Goal: Information Seeking & Learning: Compare options

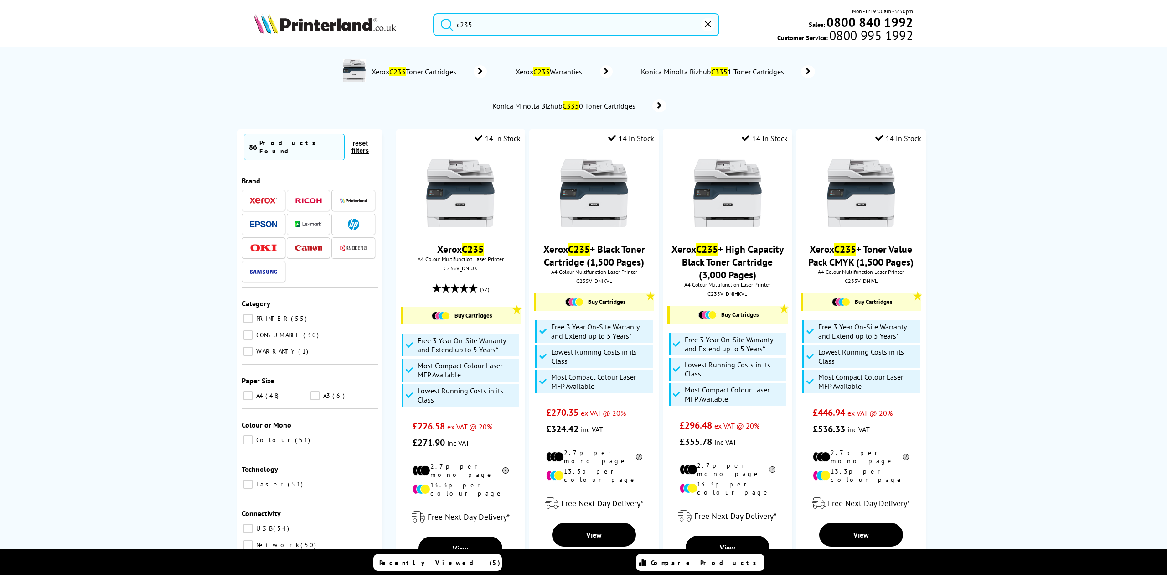
click at [450, 21] on form "c235" at bounding box center [576, 24] width 286 height 23
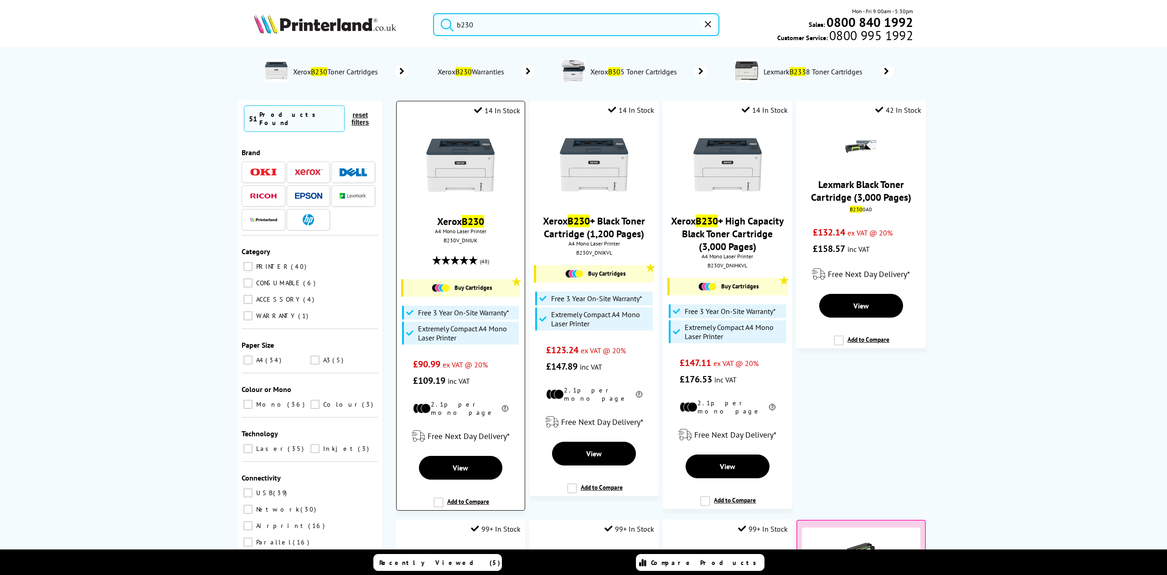
type input "b230"
click at [462, 155] on img at bounding box center [460, 165] width 68 height 68
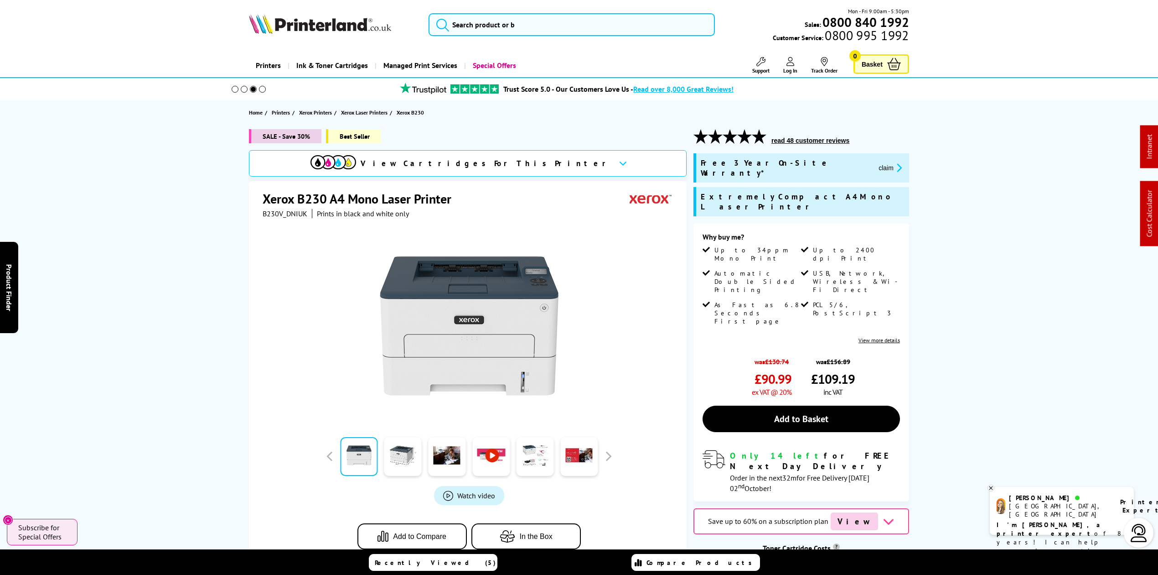
click at [319, 19] on img at bounding box center [320, 24] width 142 height 20
drag, startPoint x: 319, startPoint y: 19, endPoint x: 18, endPoint y: 70, distance: 305.2
click at [261, 33] on img at bounding box center [320, 24] width 142 height 20
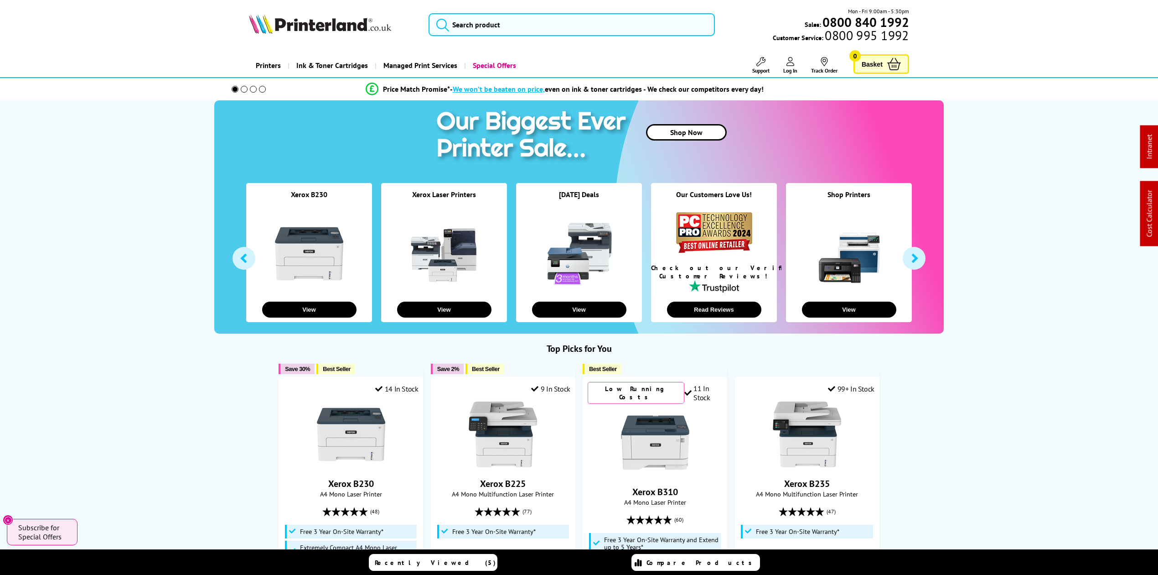
click at [310, 30] on img at bounding box center [320, 24] width 142 height 20
click at [326, 31] on img at bounding box center [320, 24] width 142 height 20
click at [472, 29] on input "search" at bounding box center [572, 24] width 286 height 23
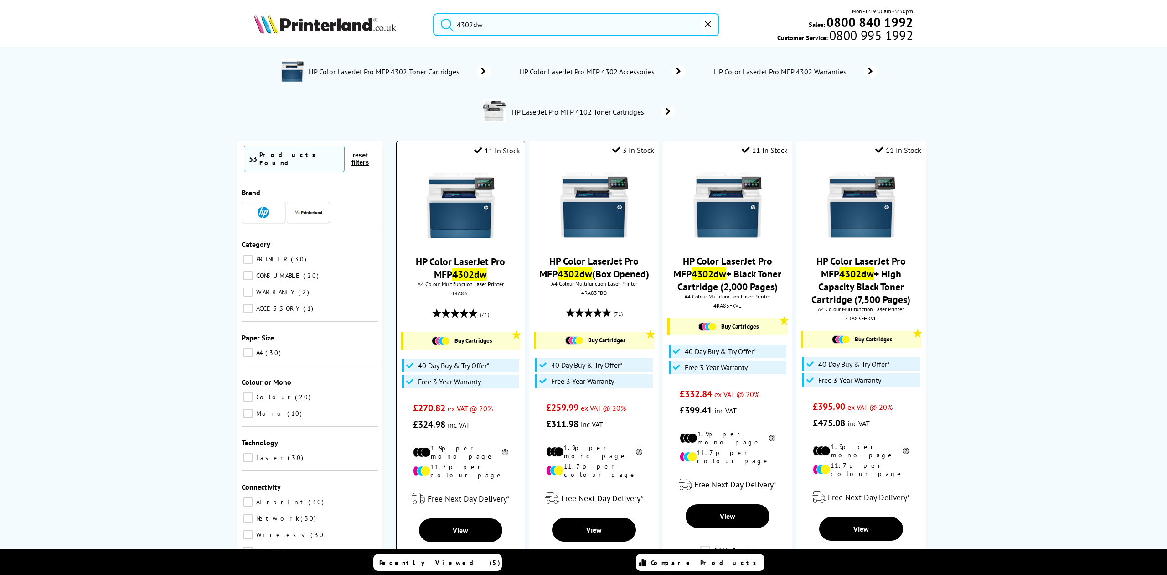
type input "4302dw"
click at [478, 194] on img at bounding box center [460, 205] width 68 height 68
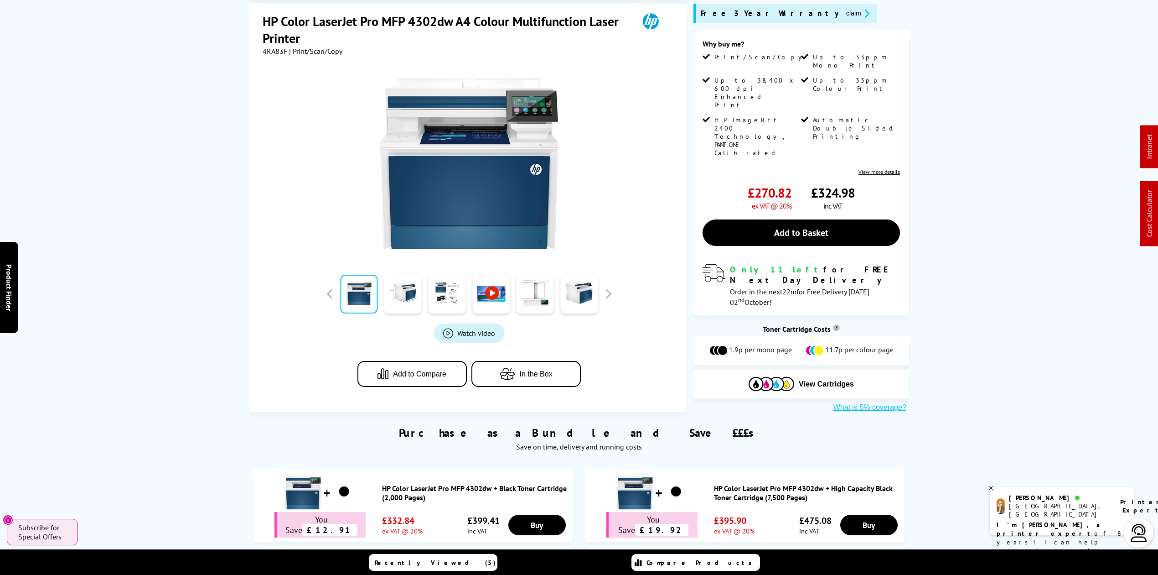
scroll to position [365, 0]
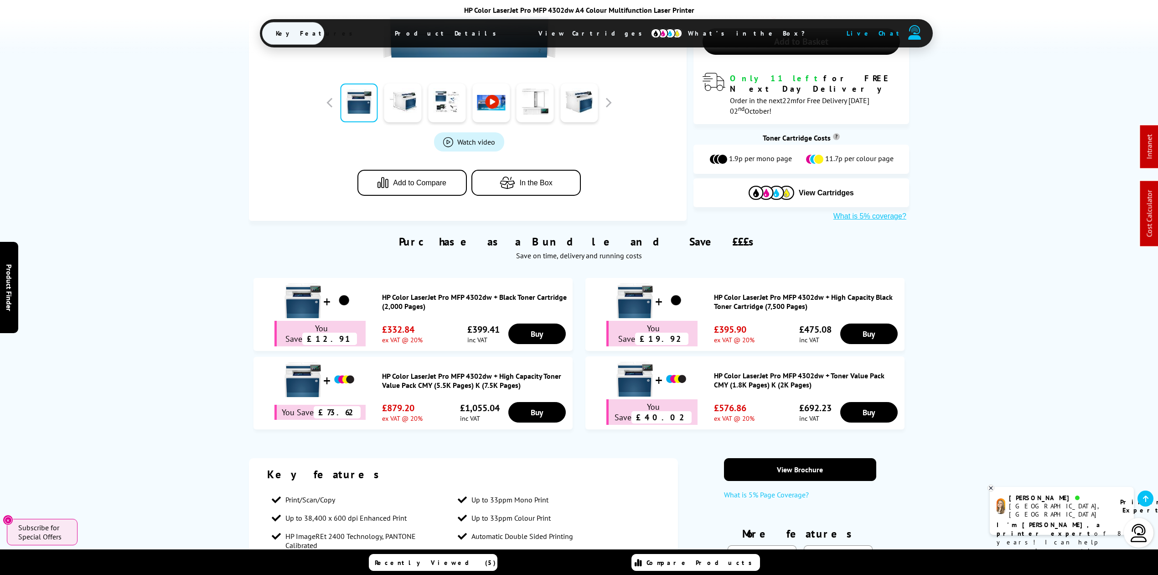
click at [478, 35] on span "Product Details" at bounding box center [448, 33] width 134 height 22
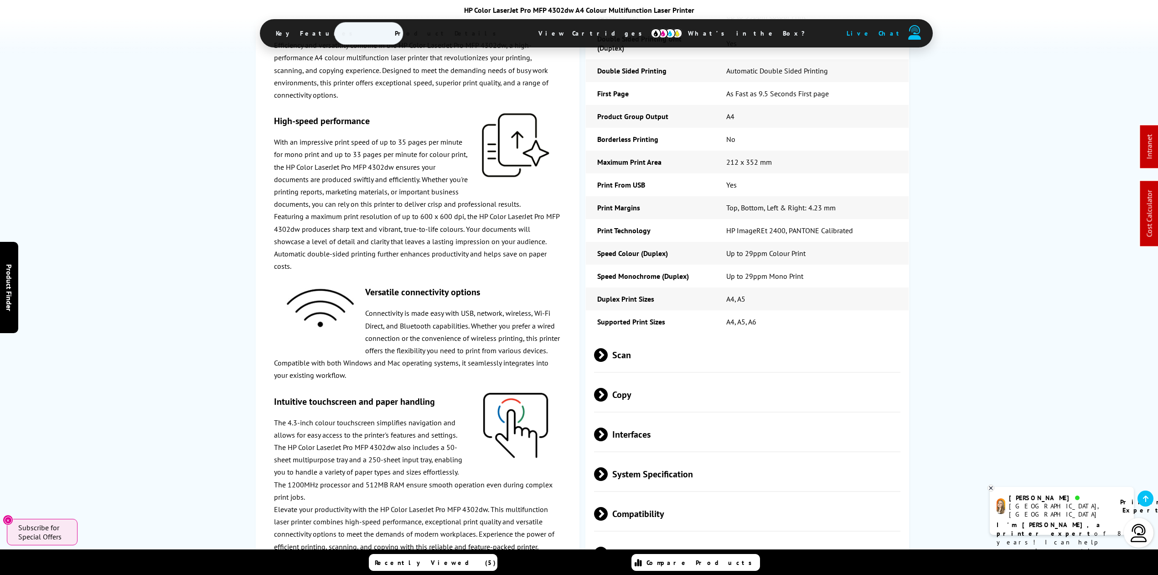
scroll to position [1681, 0]
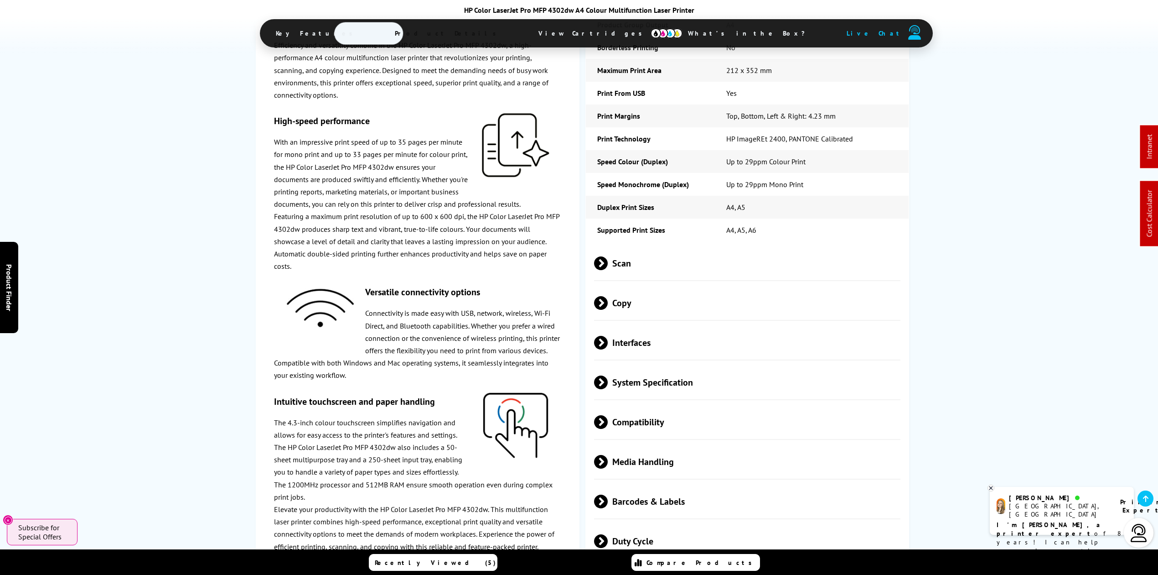
click at [687, 444] on span "Media Handling" at bounding box center [747, 461] width 306 height 34
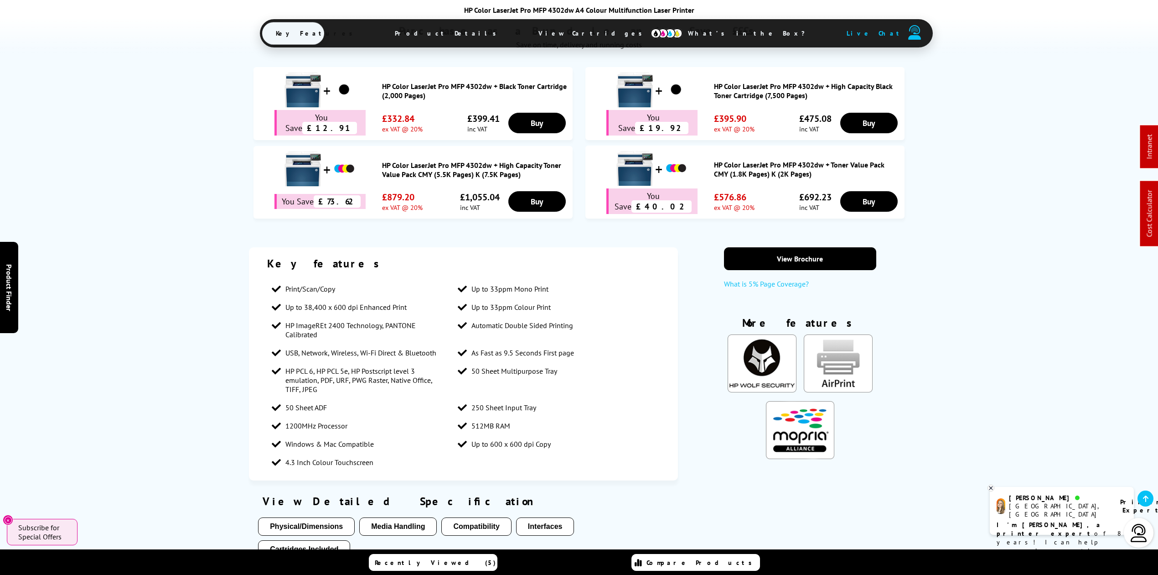
scroll to position [730, 0]
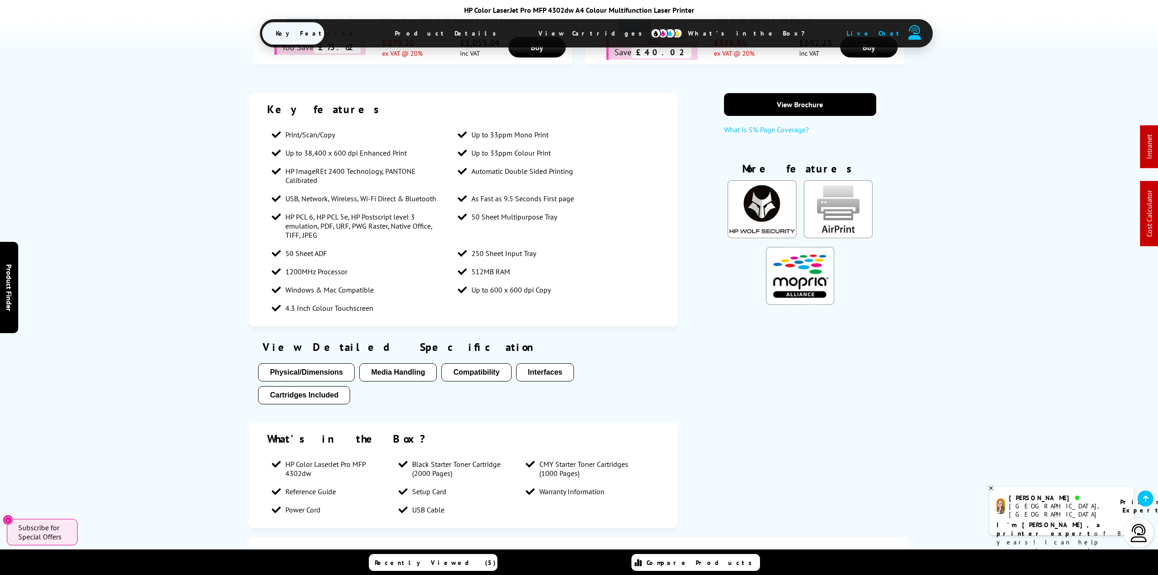
click at [491, 36] on span "Product Details" at bounding box center [448, 33] width 134 height 22
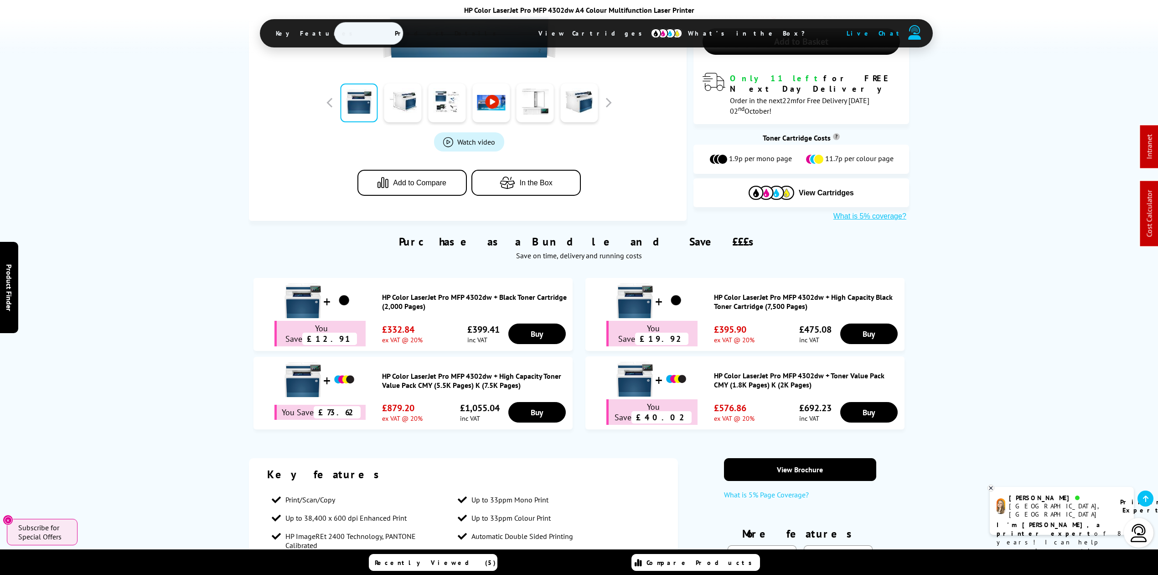
scroll to position [0, 0]
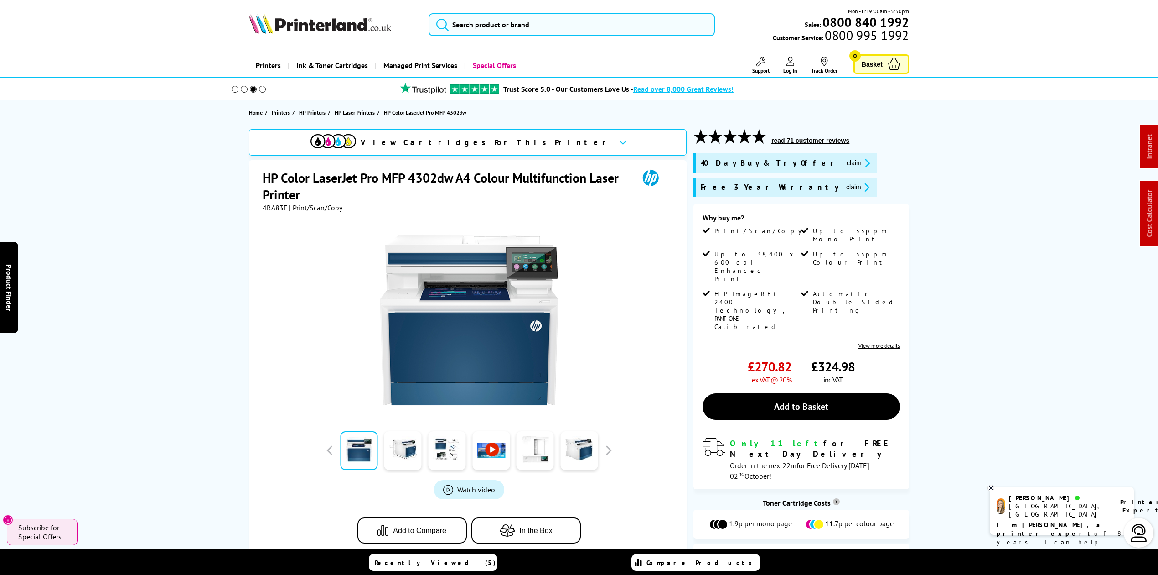
click at [287, 205] on span "| Print/Scan/Copy" at bounding box center [314, 207] width 55 height 9
click at [283, 207] on span "4RA83F" at bounding box center [275, 207] width 25 height 9
click at [281, 208] on span "4RA83F" at bounding box center [275, 207] width 25 height 9
copy span "4RA83F"
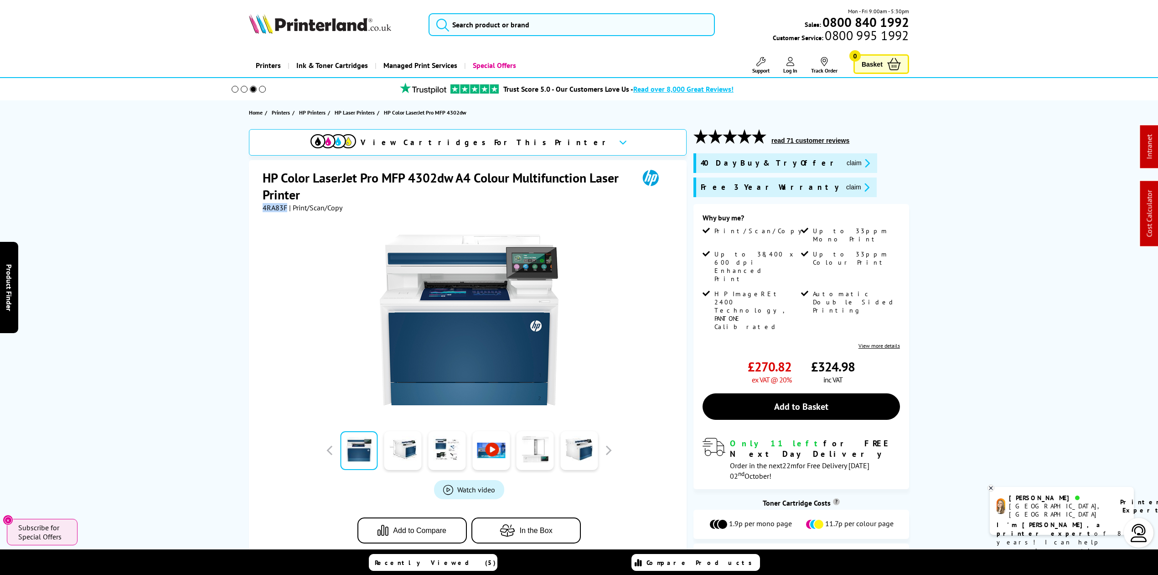
drag, startPoint x: 295, startPoint y: 36, endPoint x: 298, endPoint y: 31, distance: 5.2
click at [295, 35] on div "Mon - Fri 9:00am - 5:30pm Sales: 0800 840 1992 Customer Service: 0800 995 1992" at bounding box center [579, 27] width 730 height 40
click at [298, 31] on img at bounding box center [320, 24] width 142 height 20
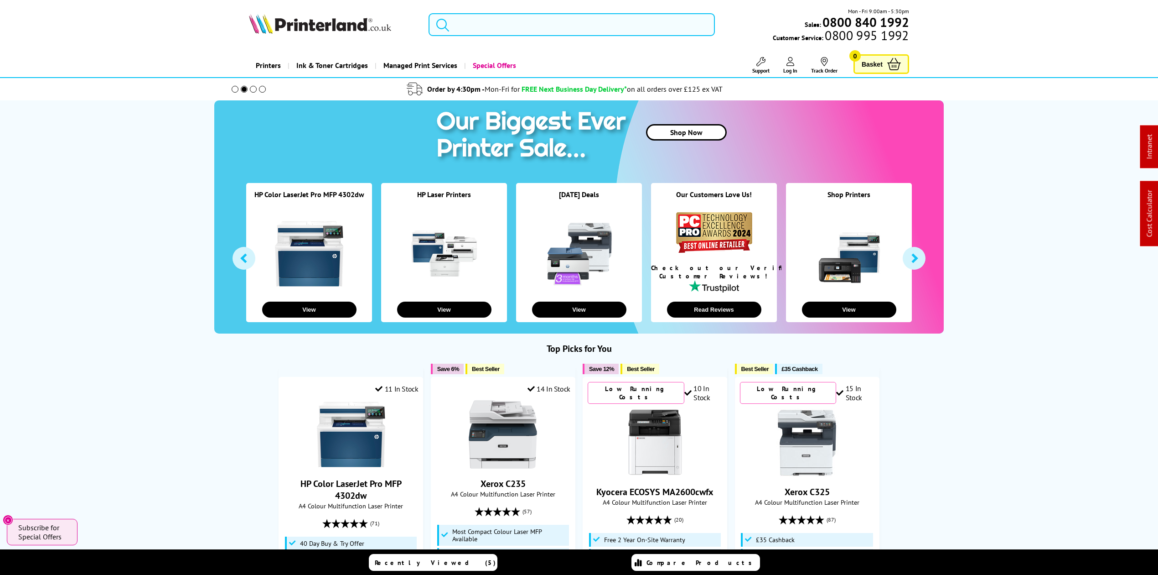
click at [515, 13] on input "search" at bounding box center [572, 24] width 286 height 23
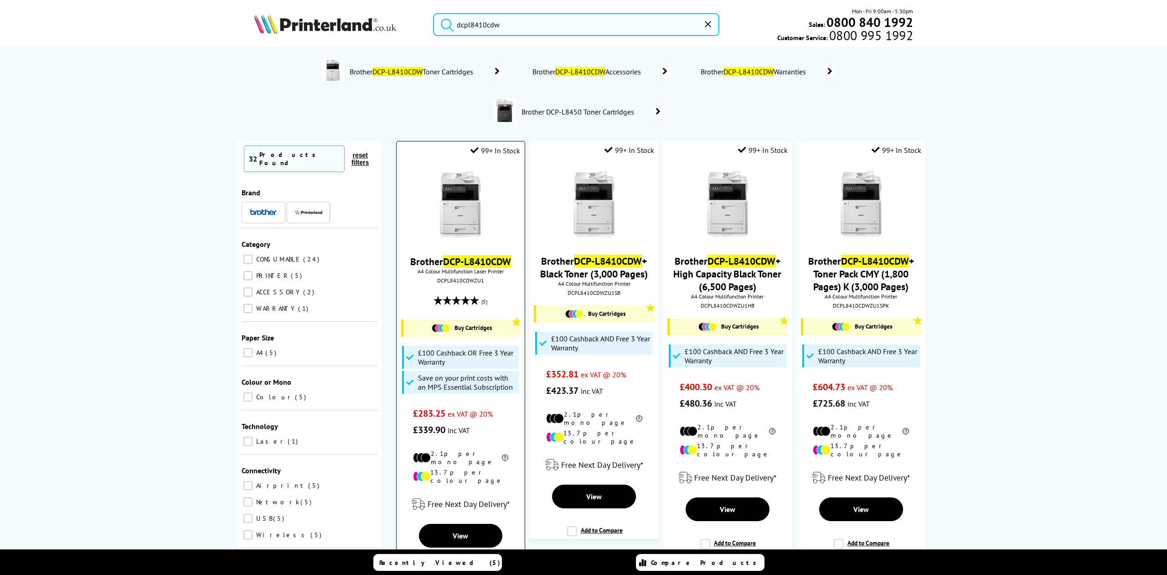
type input "dcpl8410cdw"
click at [445, 195] on img at bounding box center [460, 205] width 68 height 68
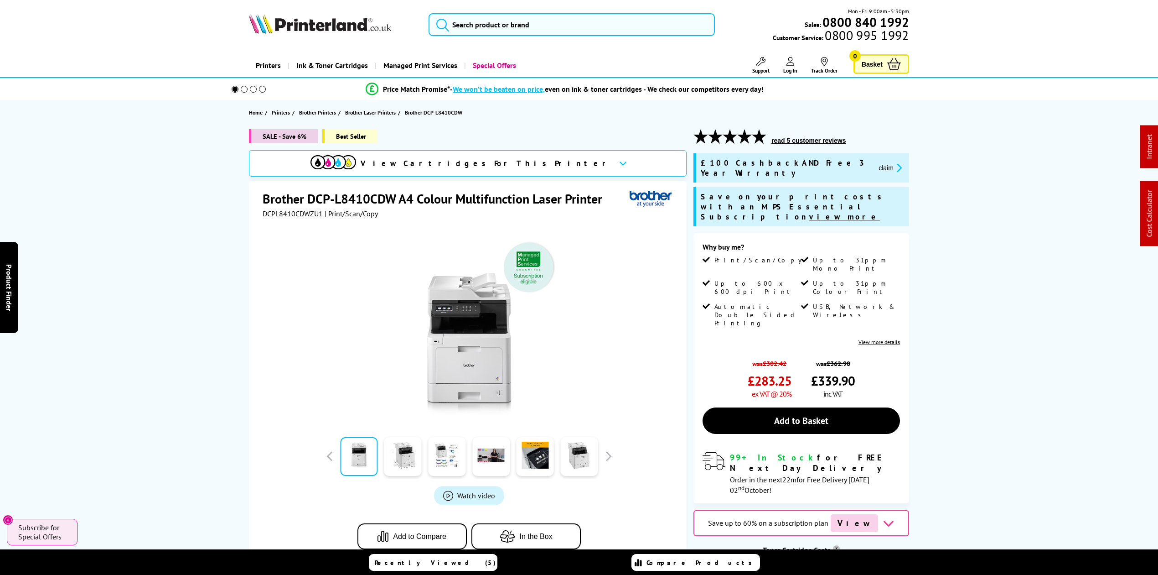
click at [296, 216] on span "DCPL8410CDWZU1" at bounding box center [293, 213] width 60 height 9
copy span "DCPL8410CDWZU1"
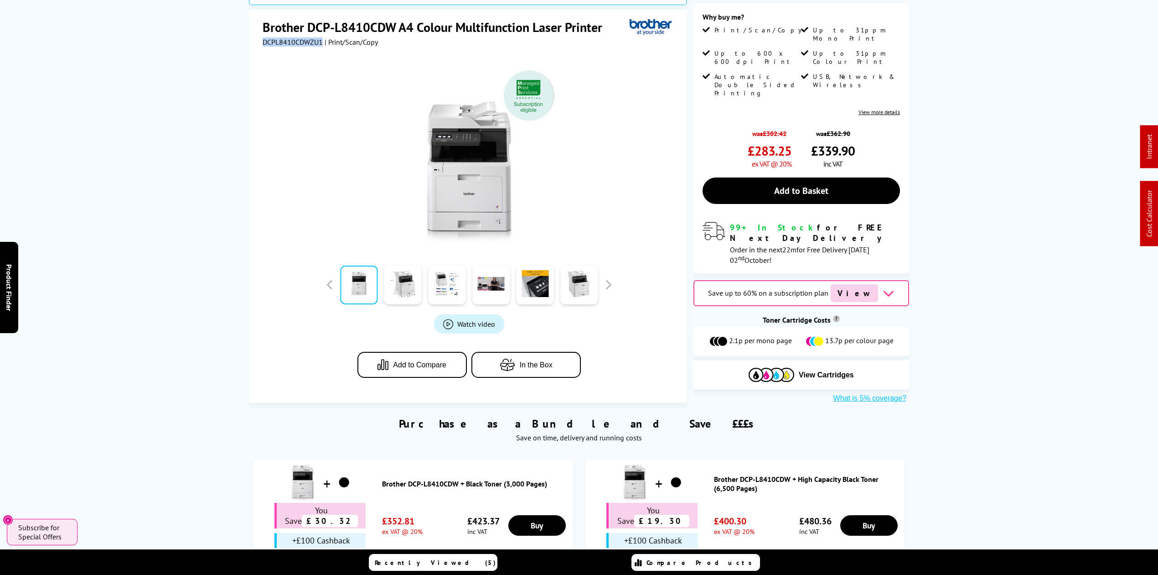
scroll to position [365, 0]
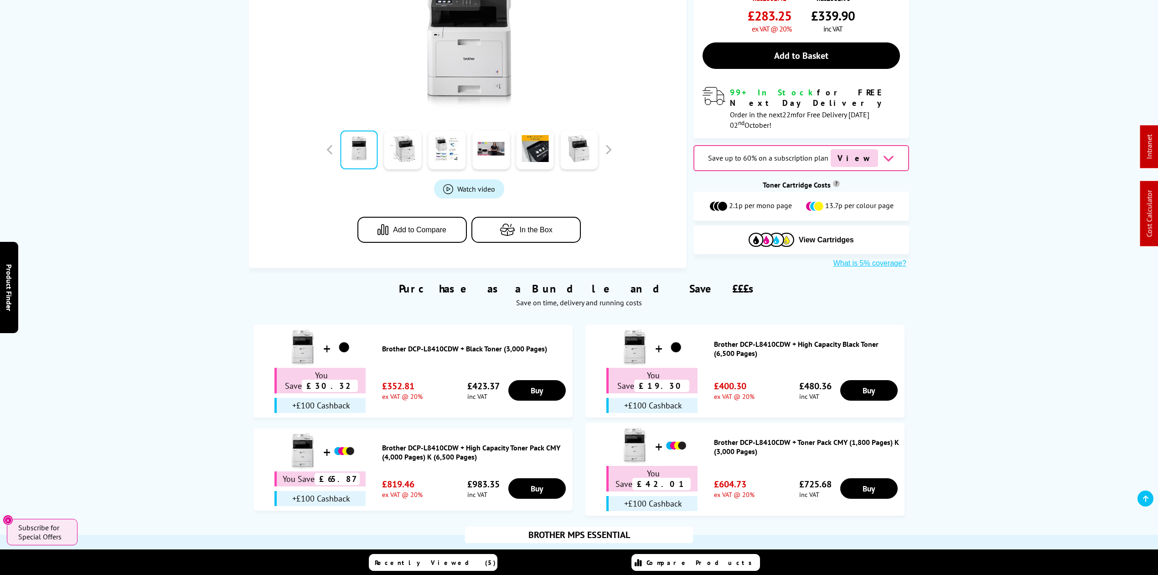
click at [666, 31] on span "View Cartridges" at bounding box center [736, 33] width 140 height 24
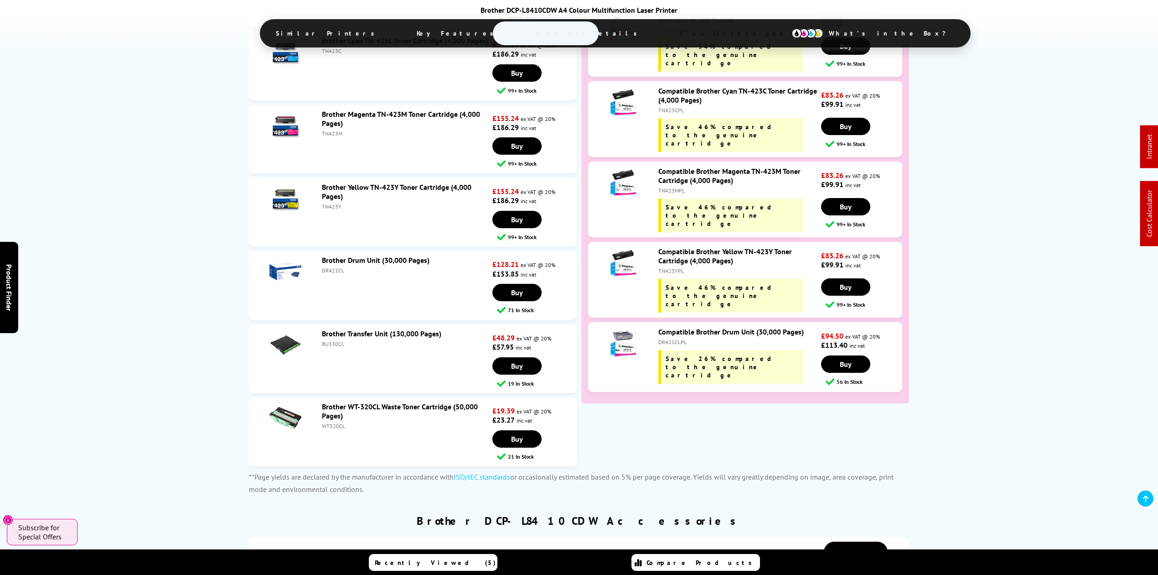
scroll to position [4100, 0]
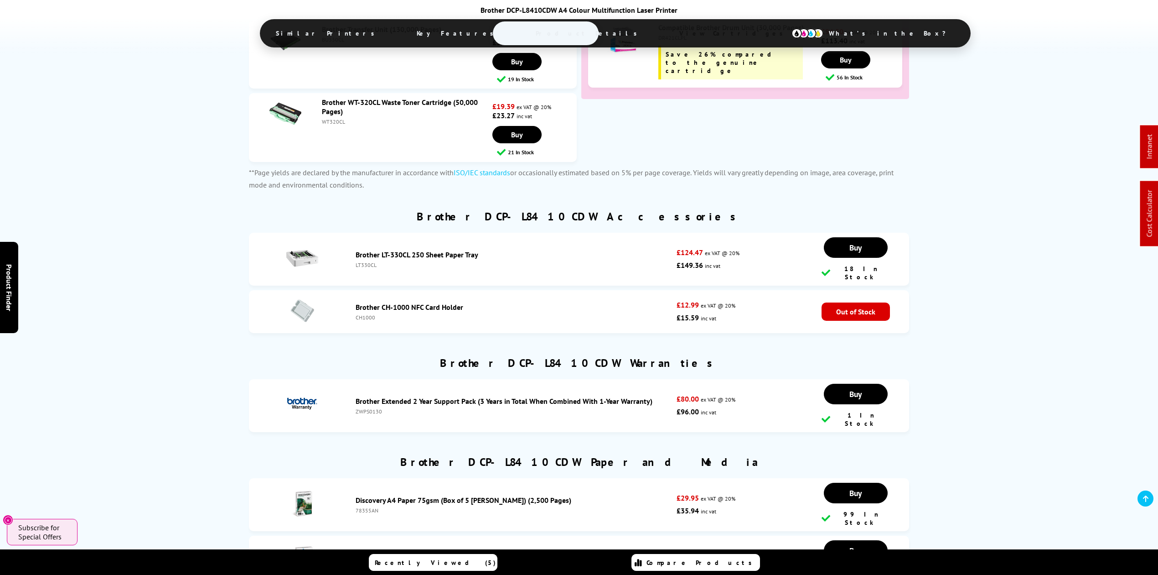
click at [363, 261] on div "LT330CL" at bounding box center [514, 264] width 316 height 7
copy div "LT330CL"
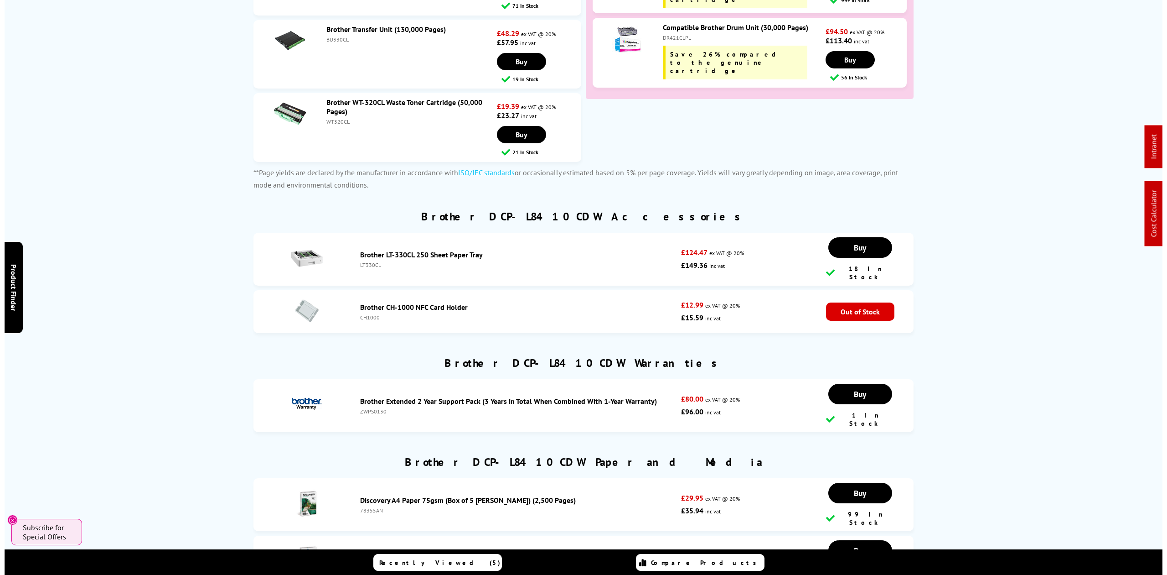
scroll to position [0, 0]
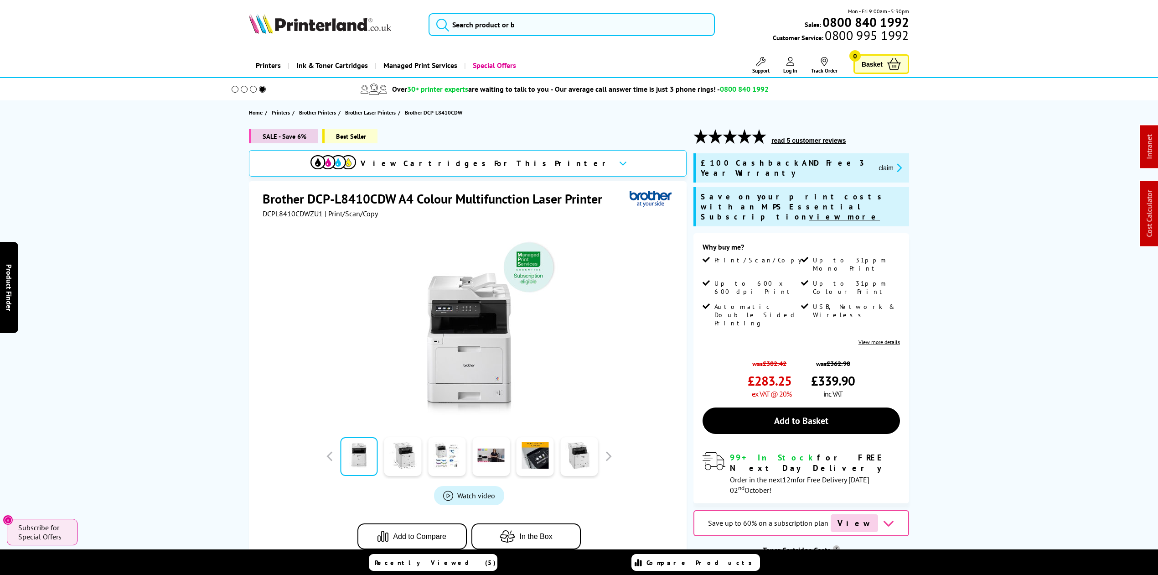
click at [894, 163] on icon "promo-description" at bounding box center [898, 168] width 8 height 10
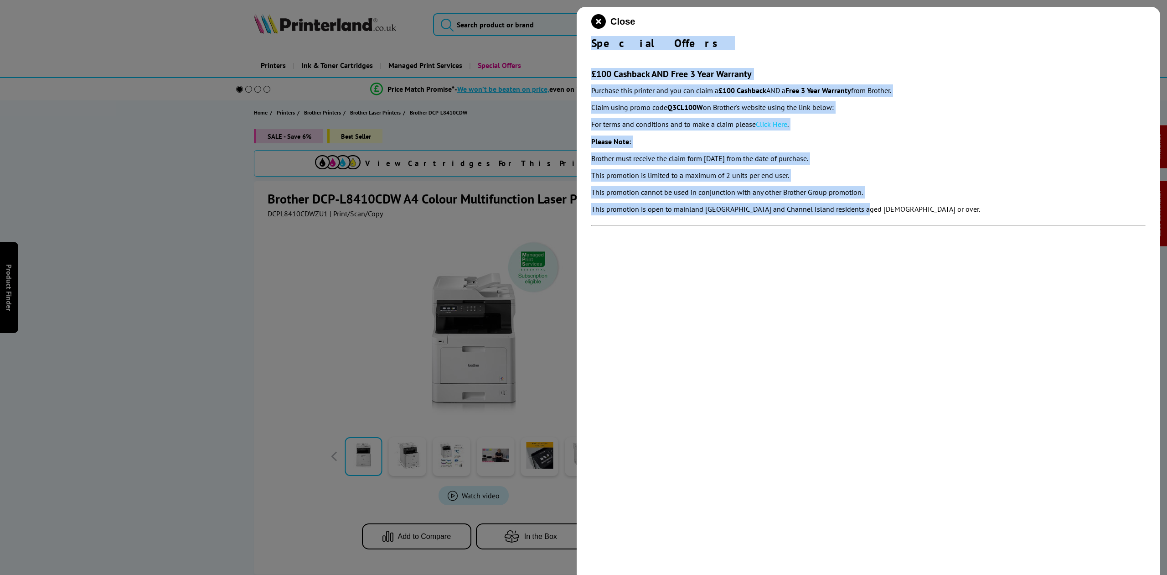
drag, startPoint x: 591, startPoint y: 39, endPoint x: 928, endPoint y: 205, distance: 375.6
click at [995, 201] on div "Close Special Offers £100 Cashback AND Free 3 Year Warranty Purchase this print…" at bounding box center [869, 294] width 584 height 575
copy div "Special Offers £100 Cashback AND Free 3 Year Warranty Purchase this printer and…"
click at [593, 26] on icon "close modal" at bounding box center [598, 21] width 15 height 15
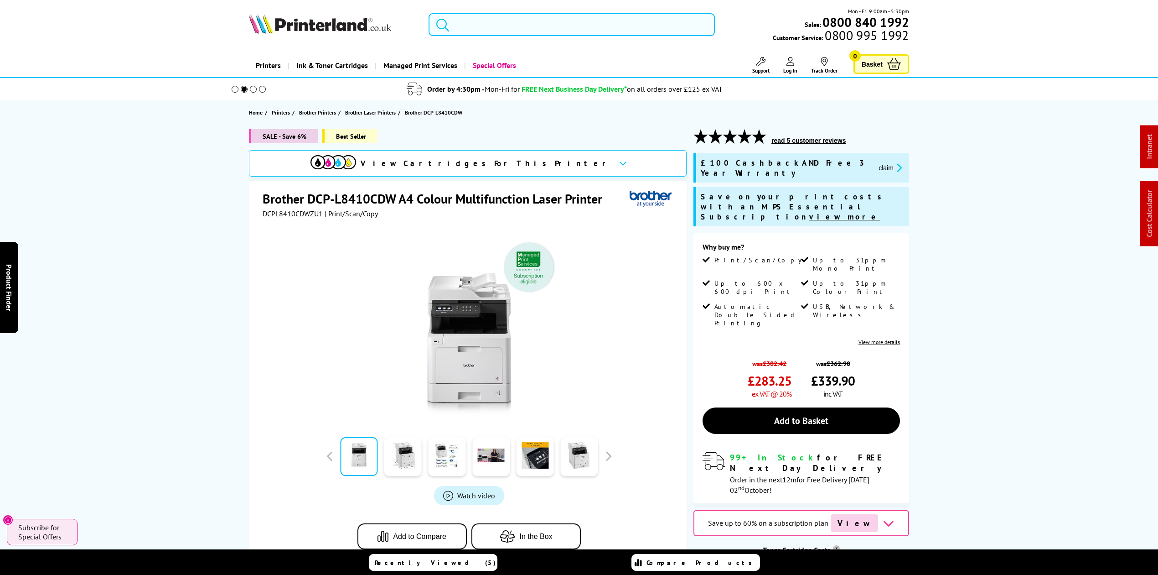
click at [517, 26] on input "search" at bounding box center [572, 24] width 286 height 23
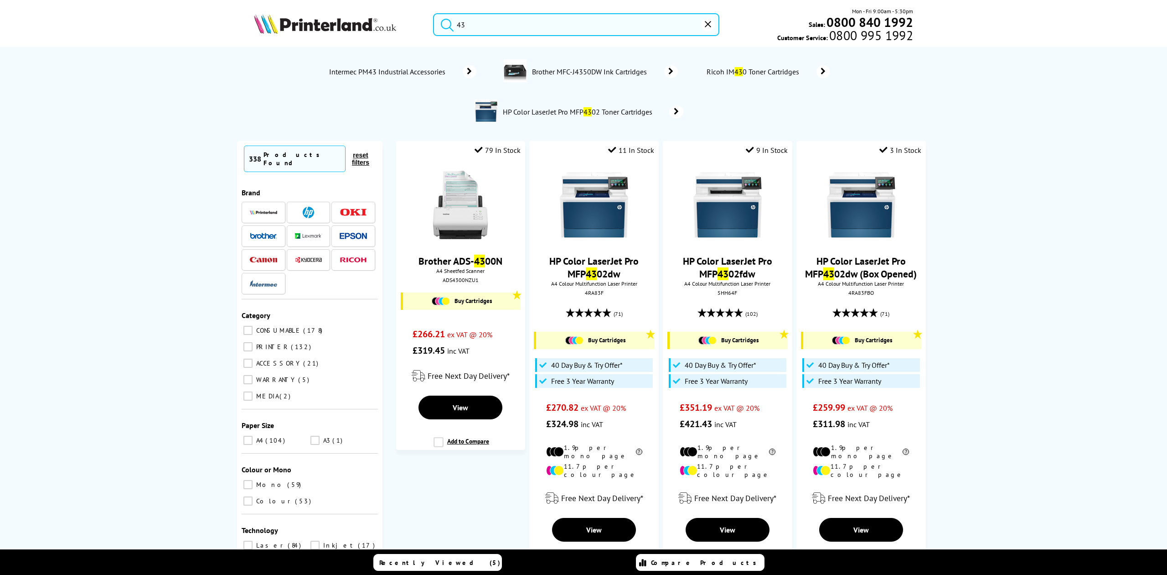
type input "4"
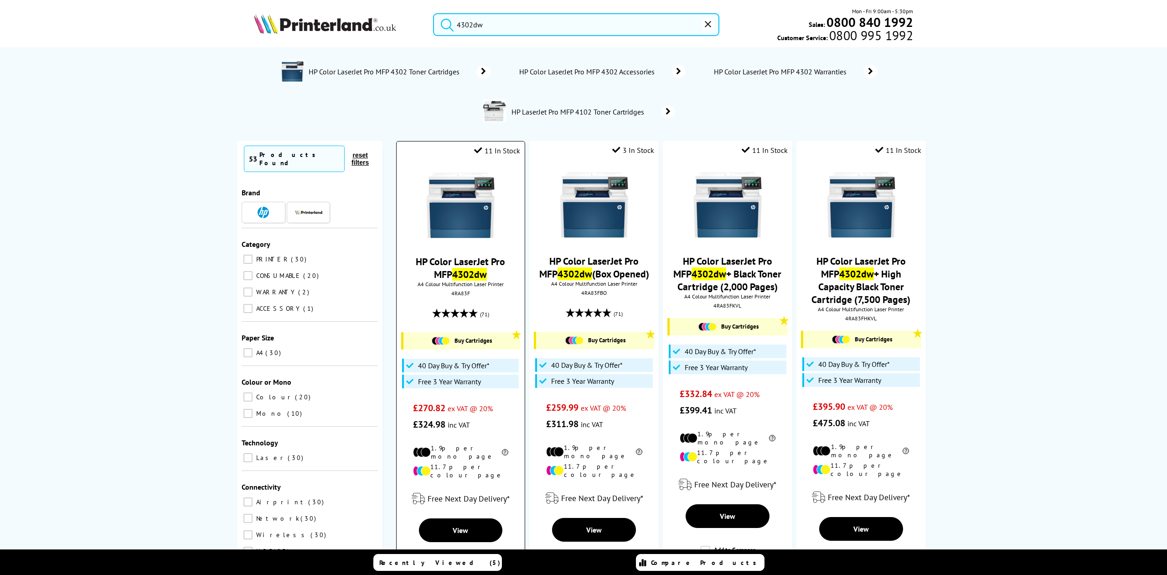
type input "4302dw"
click at [460, 290] on div "4RA83F" at bounding box center [461, 293] width 114 height 7
copy div "4RA83F"
click at [471, 208] on img at bounding box center [460, 205] width 68 height 68
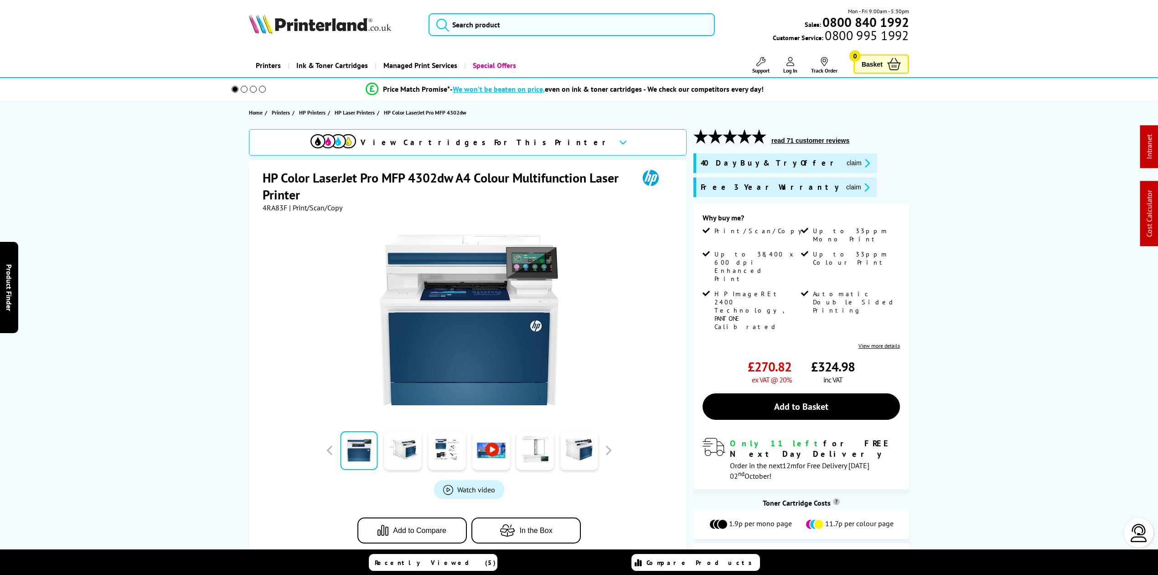
click at [844, 161] on button "claim" at bounding box center [858, 163] width 29 height 10
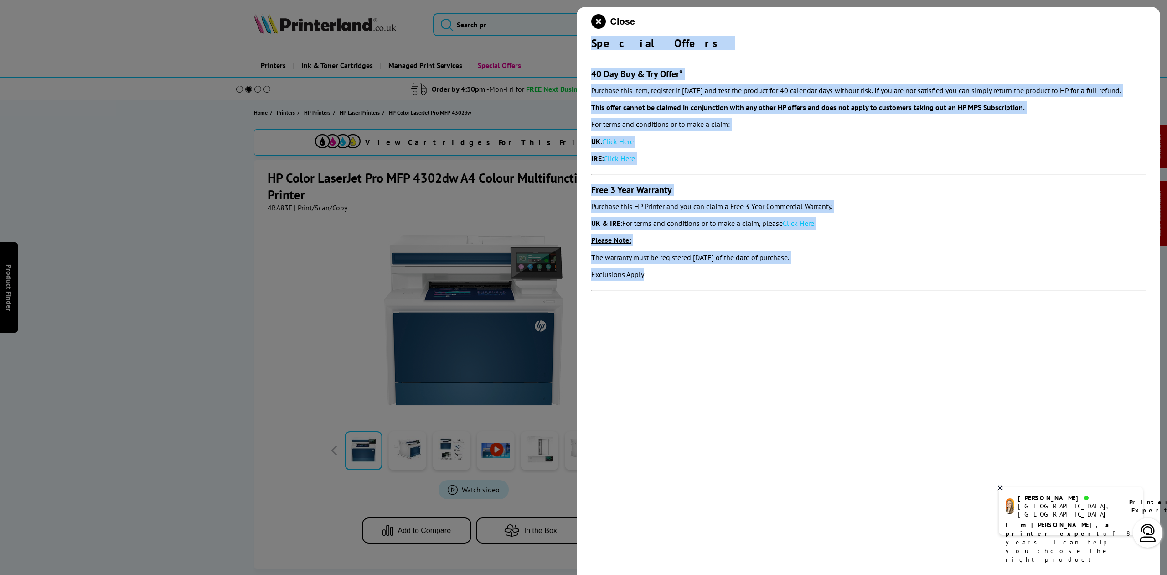
drag, startPoint x: 591, startPoint y: 42, endPoint x: 681, endPoint y: 292, distance: 265.4
click at [681, 294] on div "Close Special Offers 40 Day Buy & Try Offer* Purchase this item, register it [D…" at bounding box center [869, 294] width 584 height 575
copy div "Special Offers 40 Day Buy & Try Offer* Purchase this item, register it [DATE] a…"
click at [604, 22] on icon "close modal" at bounding box center [598, 21] width 15 height 15
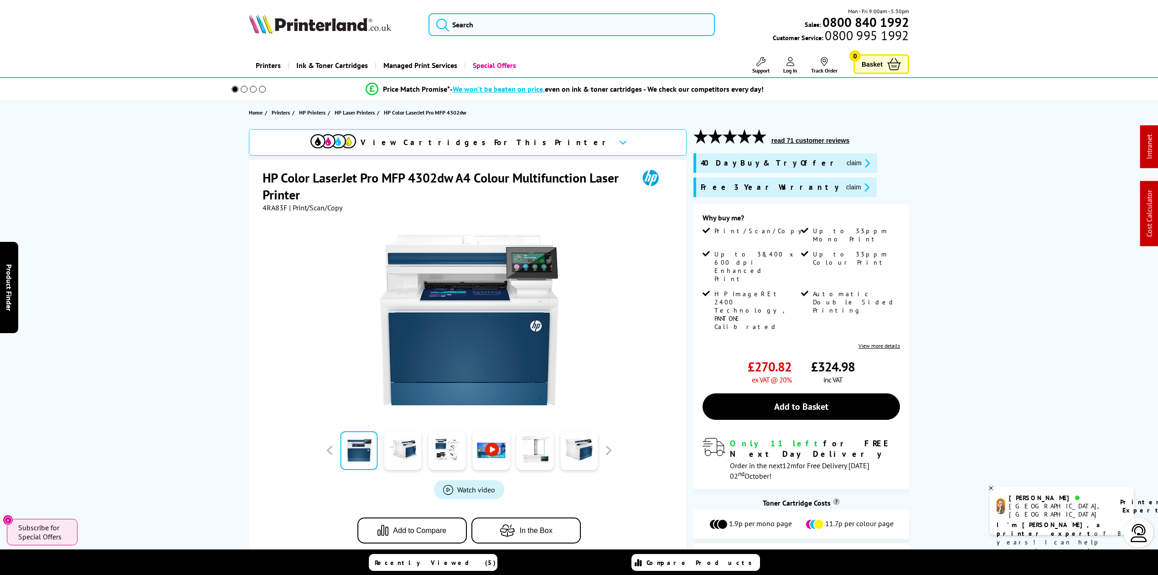
click at [301, 22] on img at bounding box center [320, 24] width 142 height 20
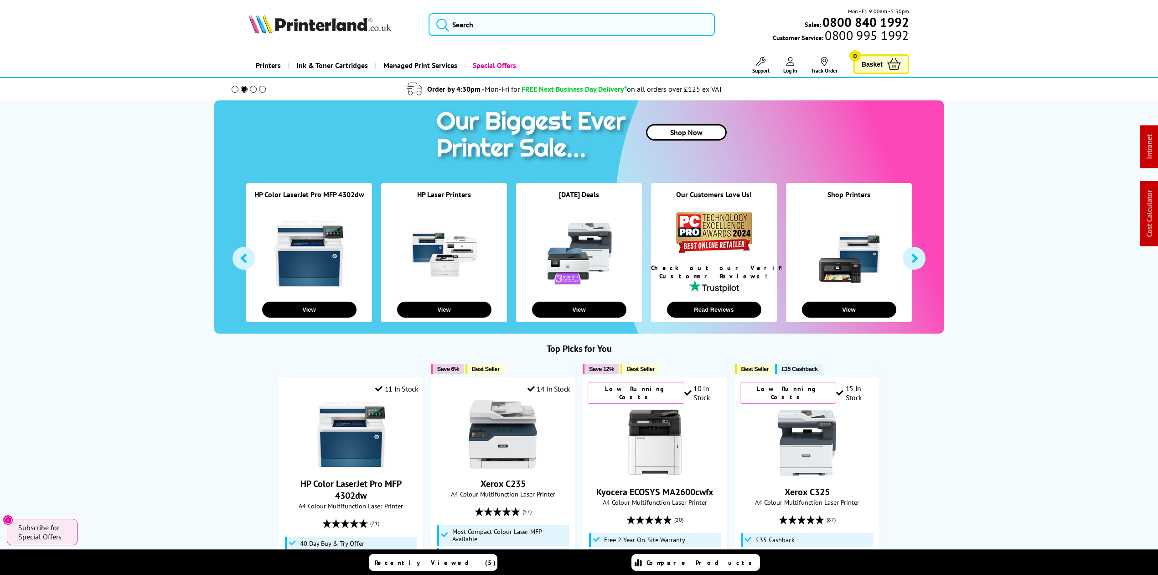
drag, startPoint x: 290, startPoint y: 18, endPoint x: 278, endPoint y: 12, distance: 13.9
click at [290, 18] on img at bounding box center [320, 24] width 142 height 20
click at [549, 18] on input "search" at bounding box center [572, 24] width 286 height 23
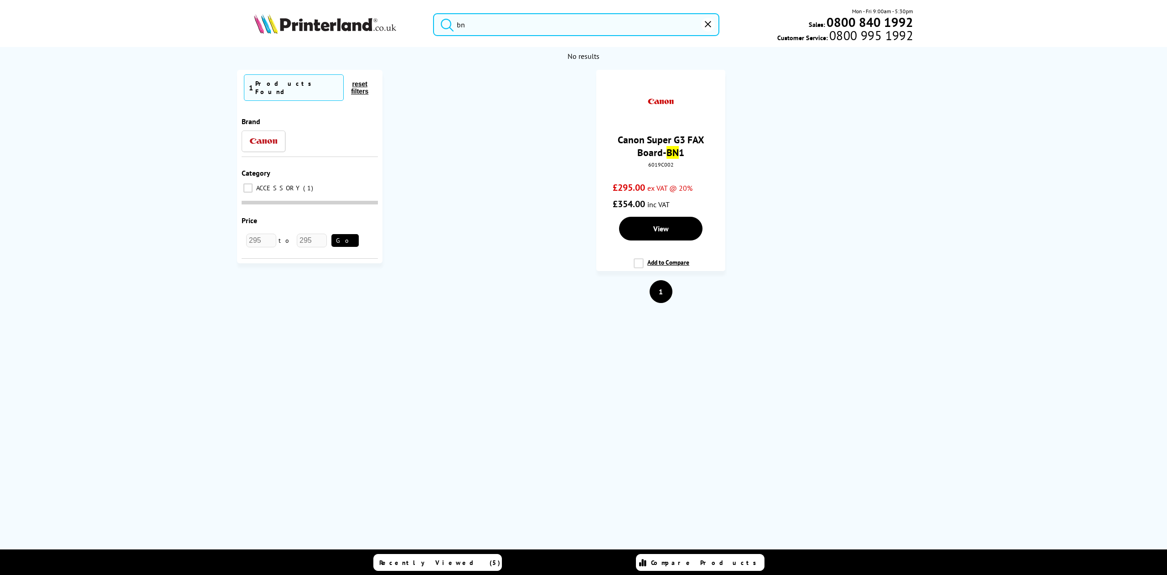
type input "b"
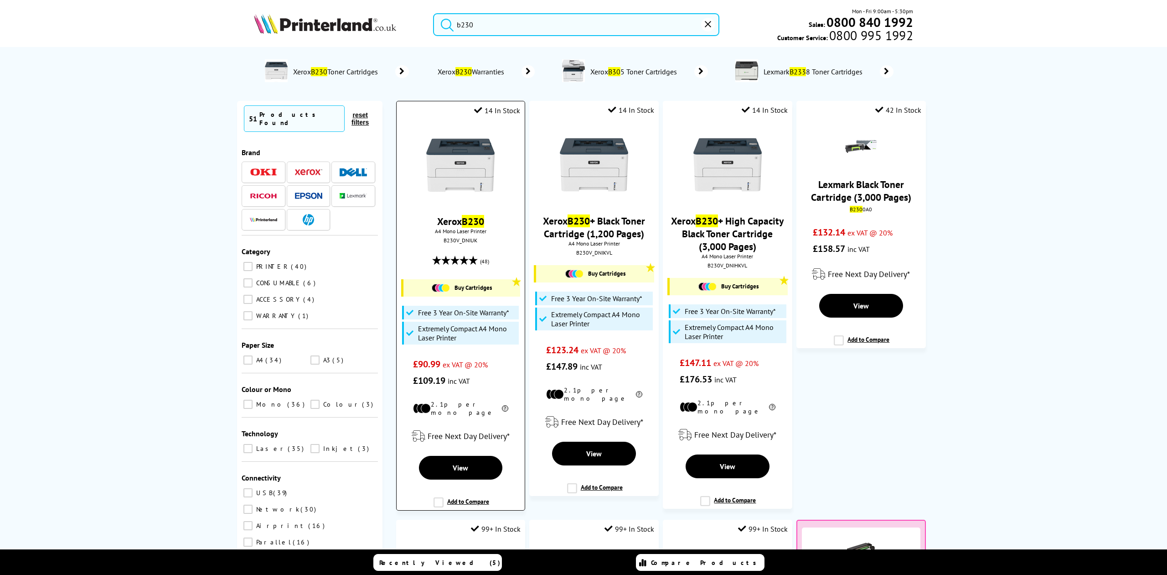
type input "b230"
drag, startPoint x: 486, startPoint y: 164, endPoint x: 474, endPoint y: 164, distance: 11.9
click at [484, 164] on img at bounding box center [460, 165] width 68 height 68
click at [474, 164] on img at bounding box center [460, 165] width 68 height 68
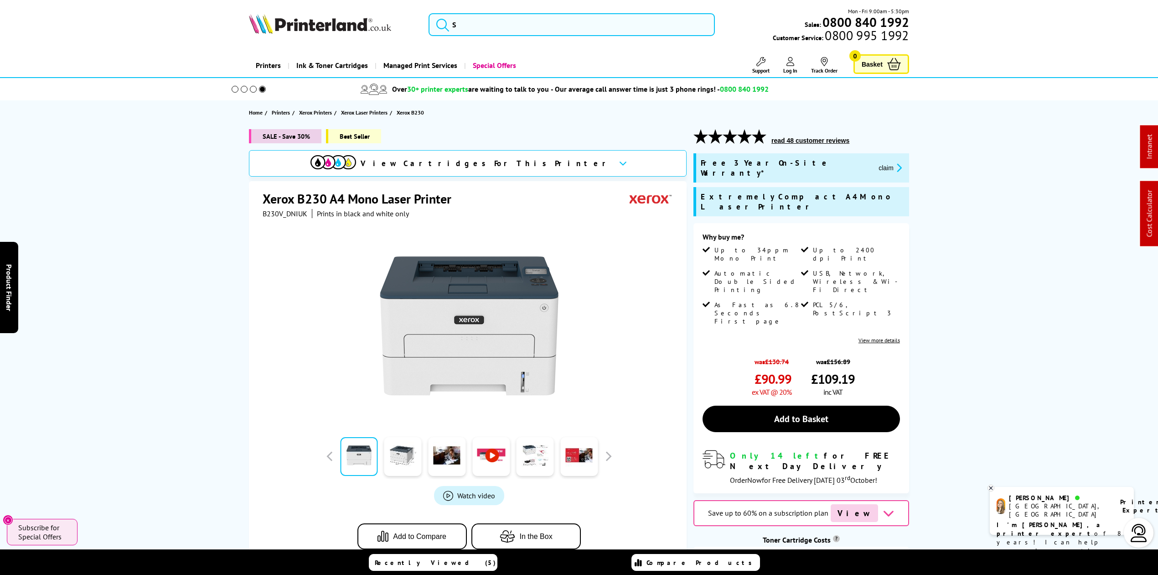
click at [577, 7] on div "Mon - Fri 9:00am - 5:30pm Sales: 0800 840 1992 Customer Service: 0800 995 1992" at bounding box center [579, 27] width 730 height 40
click at [574, 12] on div "Mon - Fri 9:00am - 5:30pm Sales: 0800 840 1992 Customer Service: 0800 995 1992" at bounding box center [579, 27] width 730 height 40
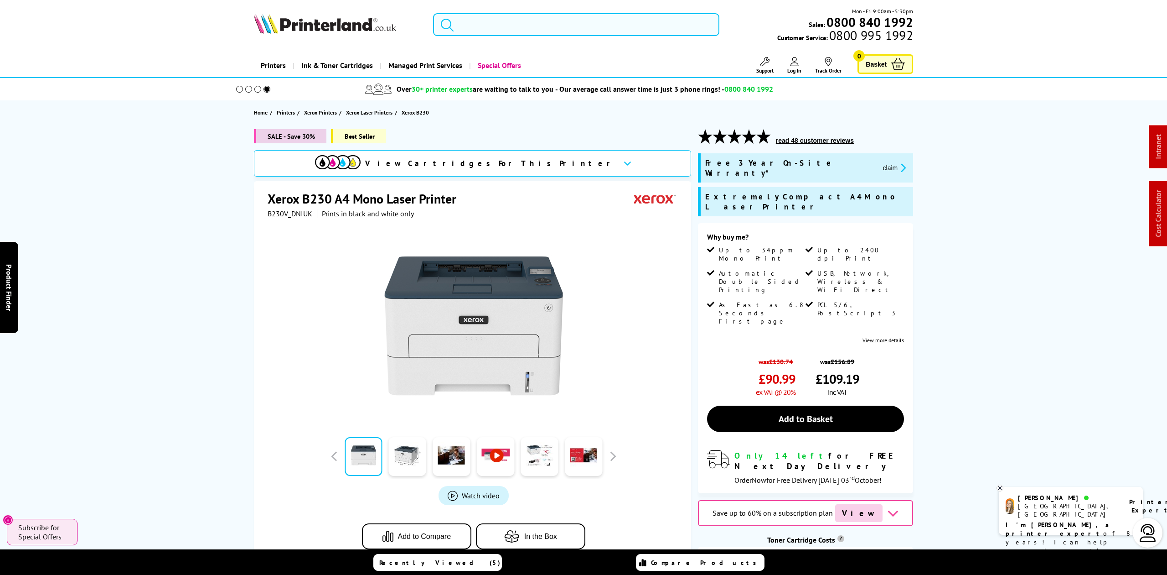
click at [561, 23] on input "search" at bounding box center [576, 24] width 286 height 23
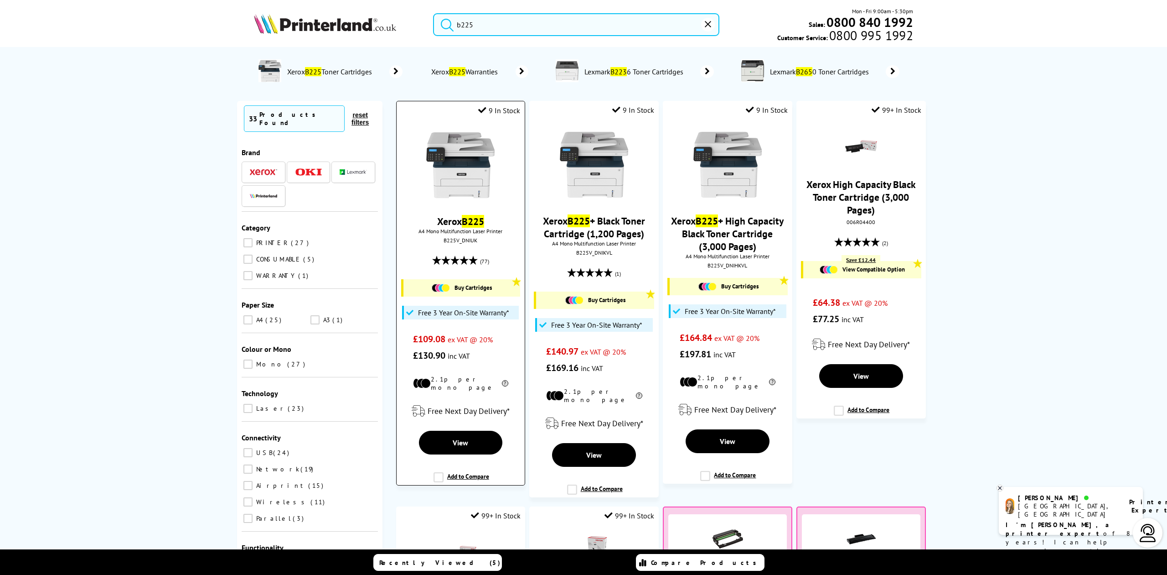
type input "b225"
click at [462, 156] on li "9 In Stock Xerox B225 A4 Mono Multifunction Laser Printer B225V_DNIUK (77) Buy …" at bounding box center [460, 293] width 129 height 384
click at [463, 171] on img at bounding box center [460, 165] width 68 height 68
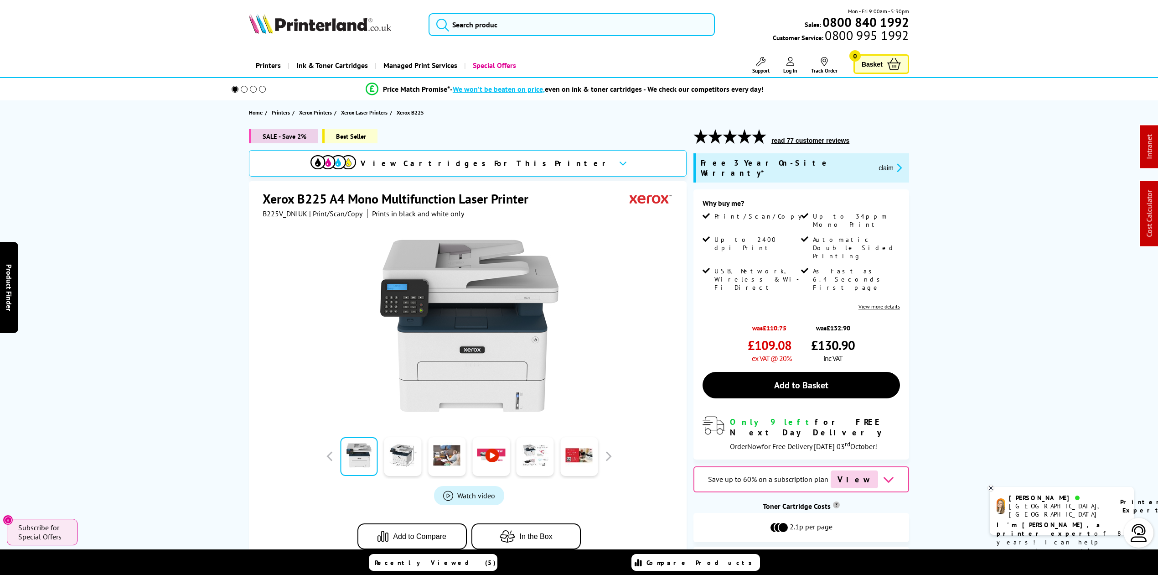
click at [338, 26] on img at bounding box center [320, 24] width 142 height 20
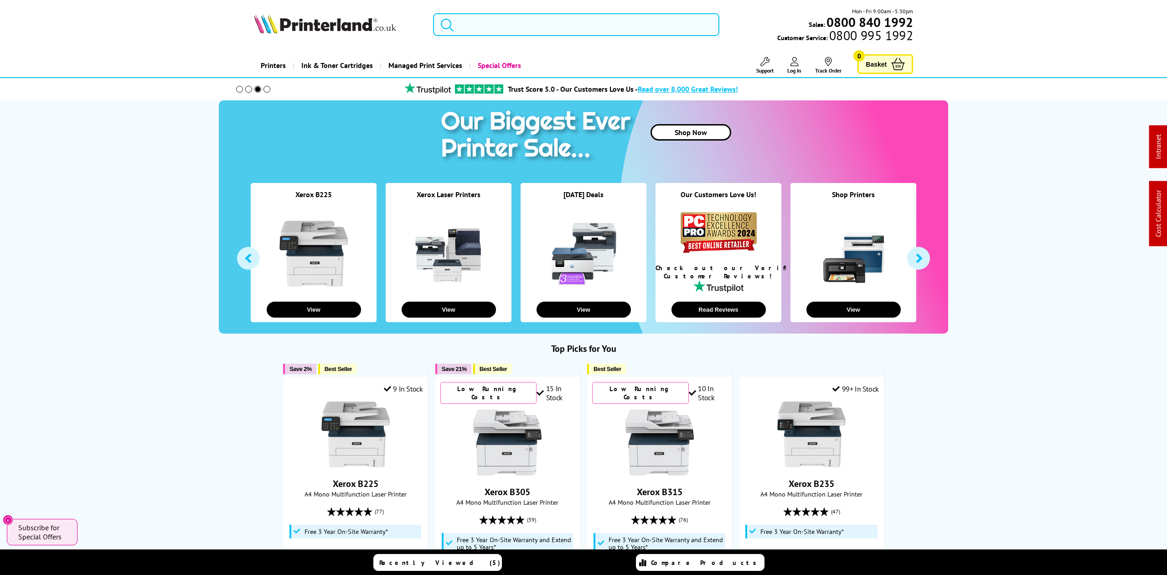
click at [544, 33] on input "search" at bounding box center [576, 24] width 286 height 23
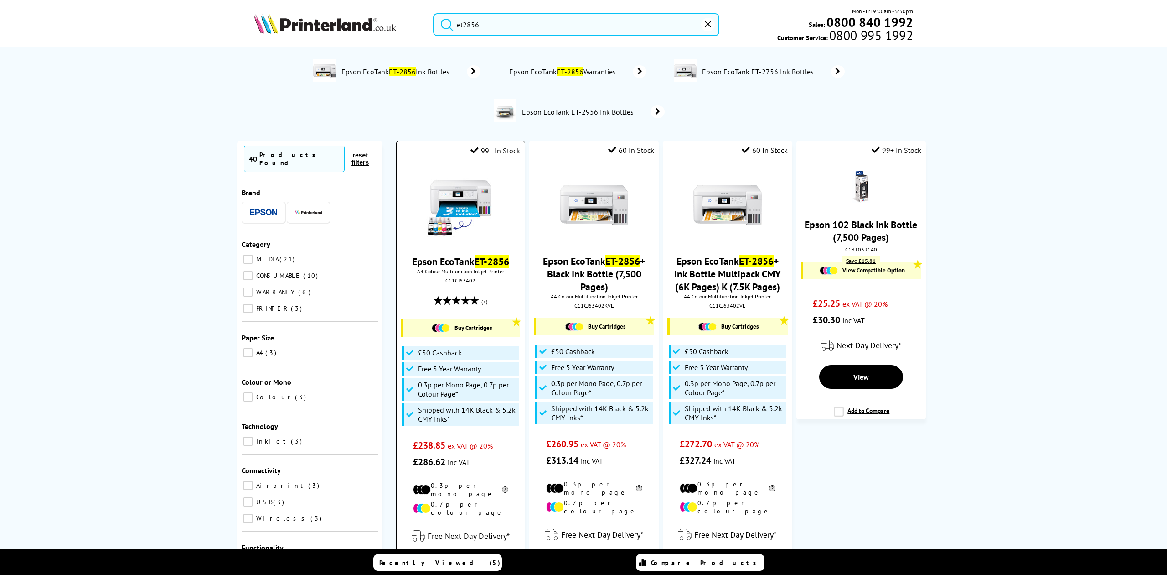
type input "et2856"
click at [444, 205] on img at bounding box center [460, 205] width 68 height 68
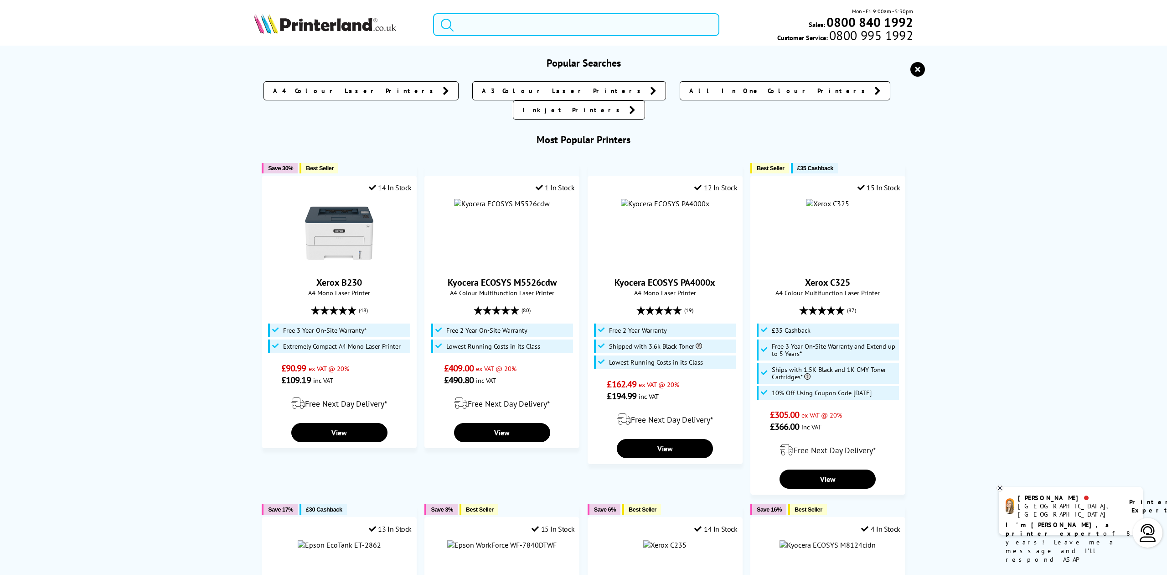
click at [488, 22] on input "search" at bounding box center [576, 24] width 286 height 23
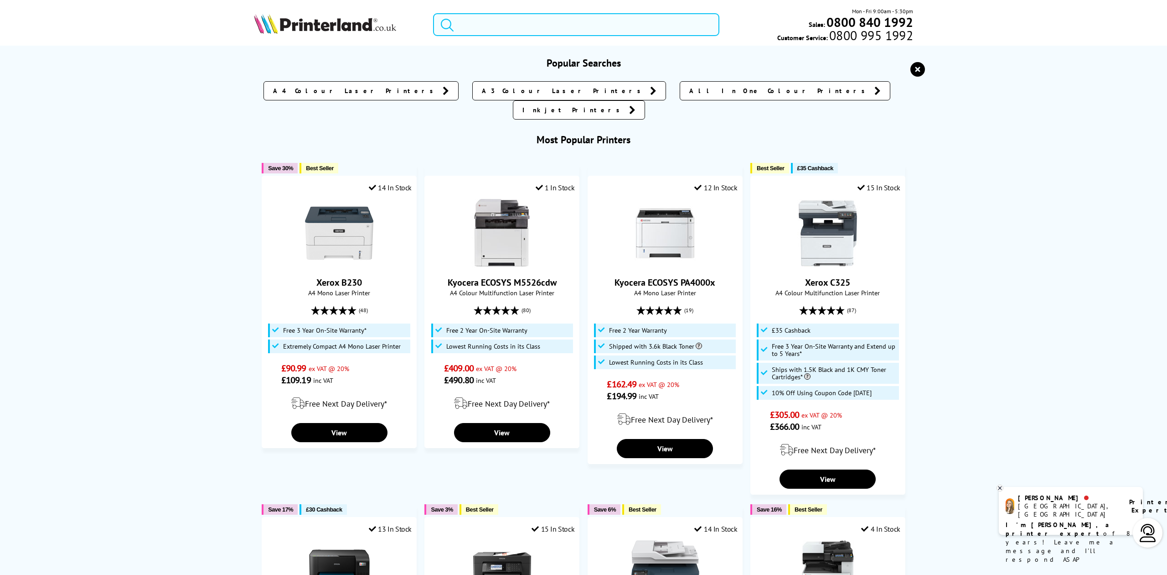
click at [498, 31] on input "search" at bounding box center [576, 24] width 286 height 23
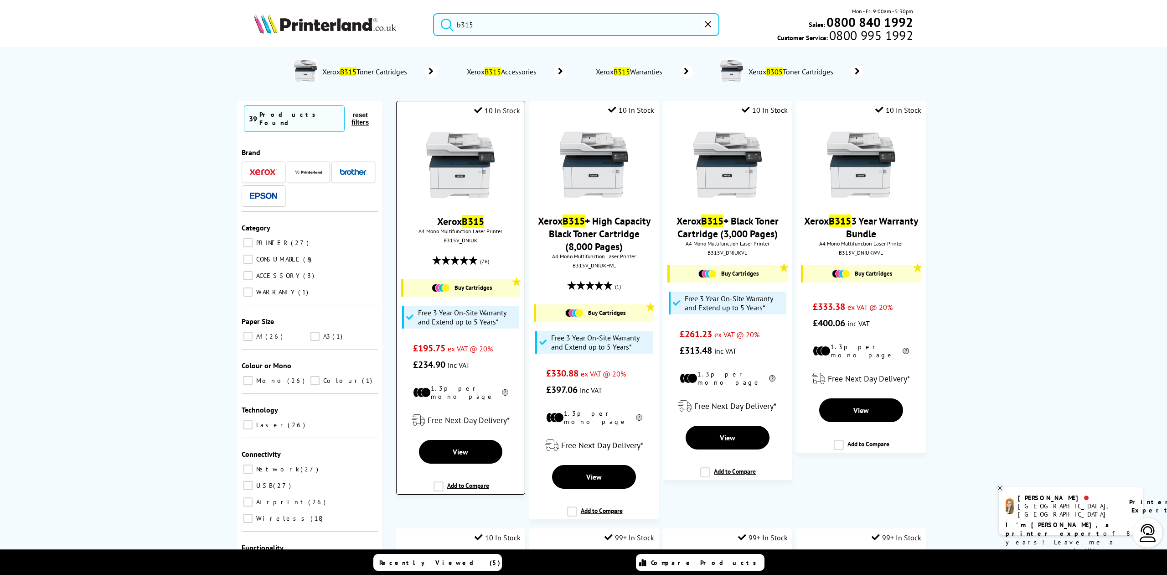
type input "b315"
click at [455, 153] on img at bounding box center [460, 165] width 68 height 68
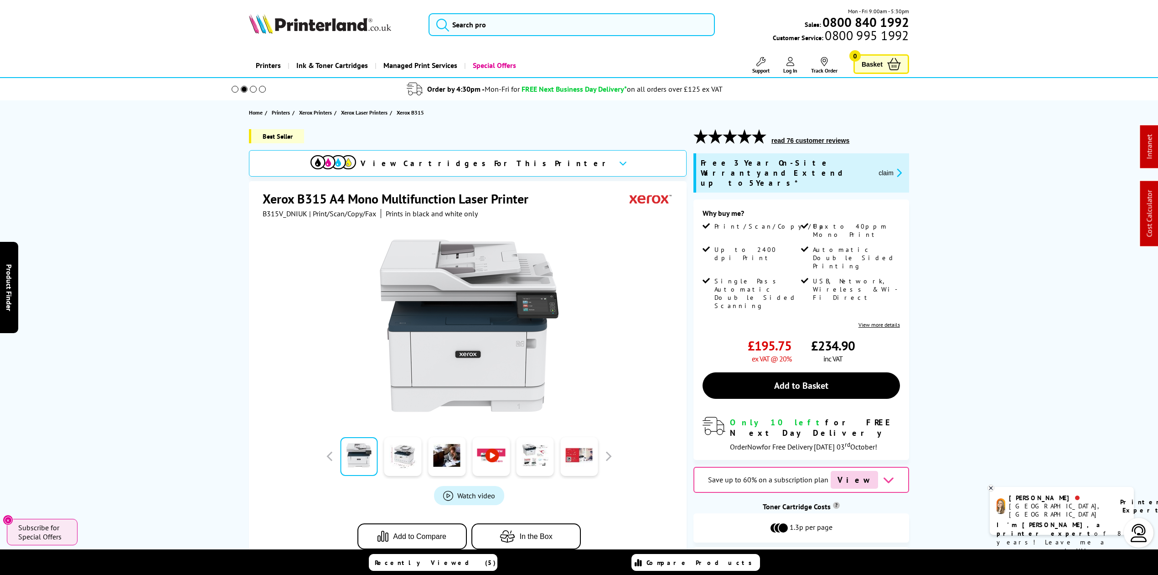
click at [298, 214] on span "B315V_DNIUK" at bounding box center [285, 213] width 45 height 9
copy span "B315V_DNIUK"
click at [898, 168] on icon "promo-description" at bounding box center [898, 173] width 8 height 10
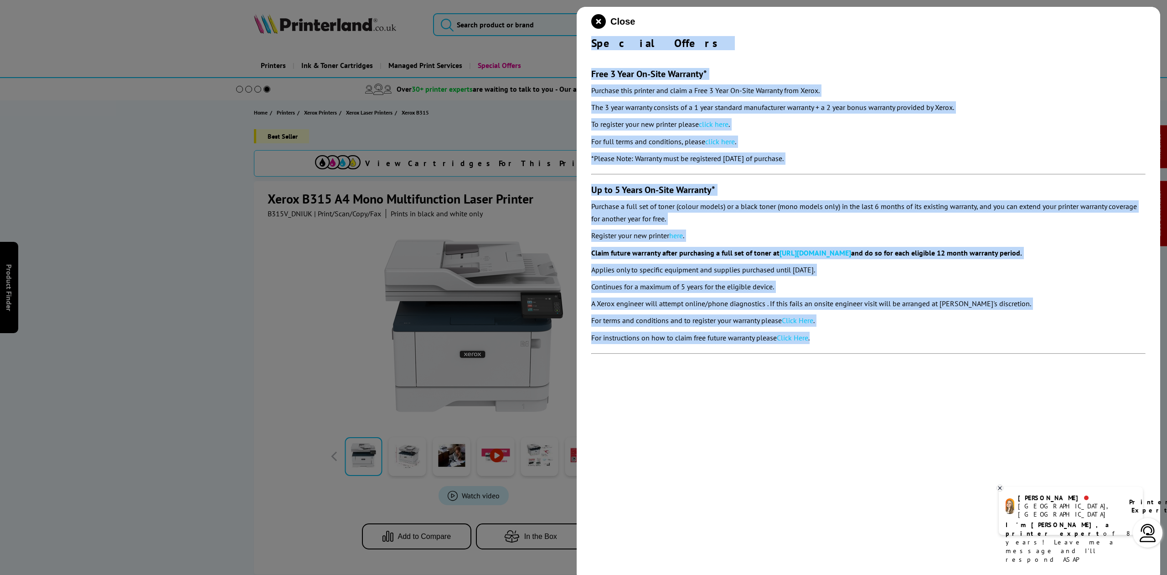
drag, startPoint x: 592, startPoint y: 41, endPoint x: 844, endPoint y: 329, distance: 383.2
click at [844, 329] on div "Close Special Offers Free 3 Year On-Site Warranty* Purchase this printer and cl…" at bounding box center [869, 294] width 584 height 575
copy div "Special Offers Free 3 Year On-Site Warranty* Purchase this printer and claim a …"
click at [597, 21] on icon "close modal" at bounding box center [598, 21] width 15 height 15
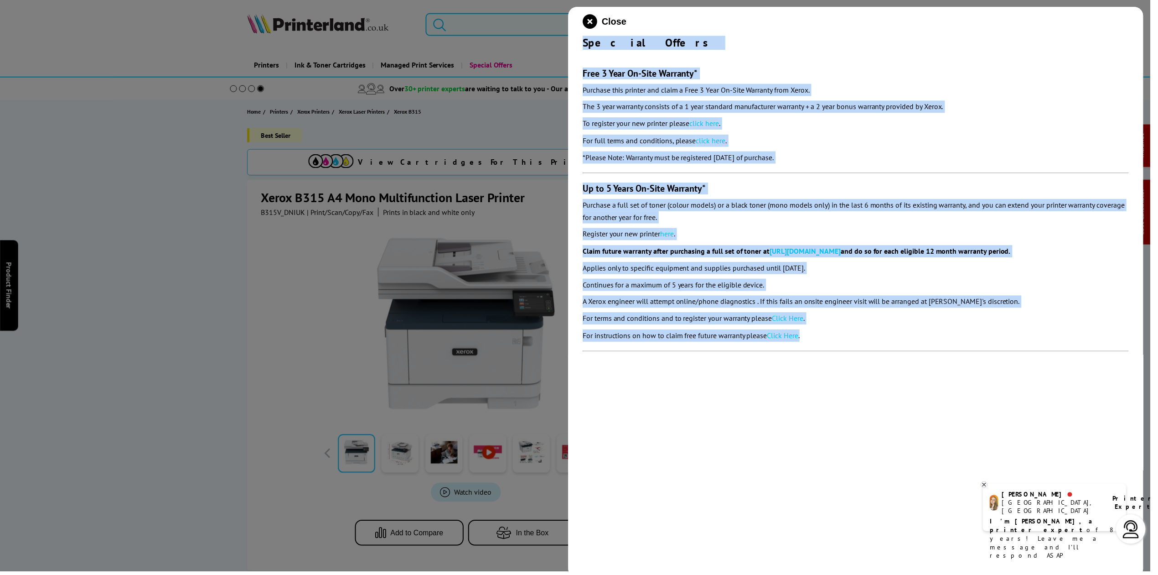
drag, startPoint x: 597, startPoint y: 21, endPoint x: 554, endPoint y: 23, distance: 42.9
click at [588, 21] on input "search" at bounding box center [572, 24] width 286 height 23
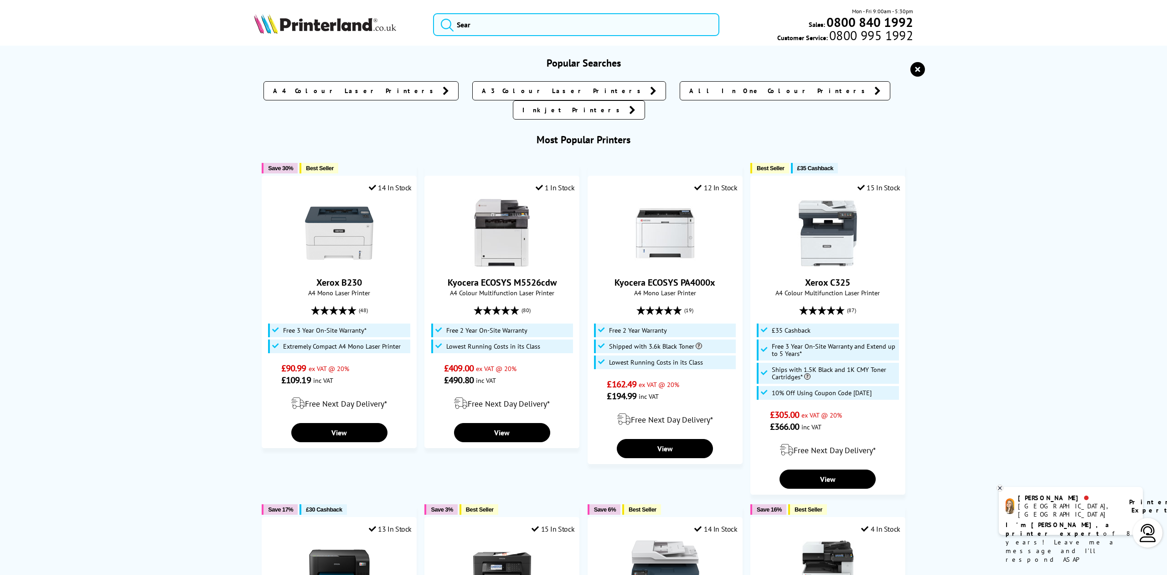
drag, startPoint x: 351, startPoint y: 18, endPoint x: 334, endPoint y: 22, distance: 17.4
click at [351, 18] on img at bounding box center [325, 24] width 142 height 20
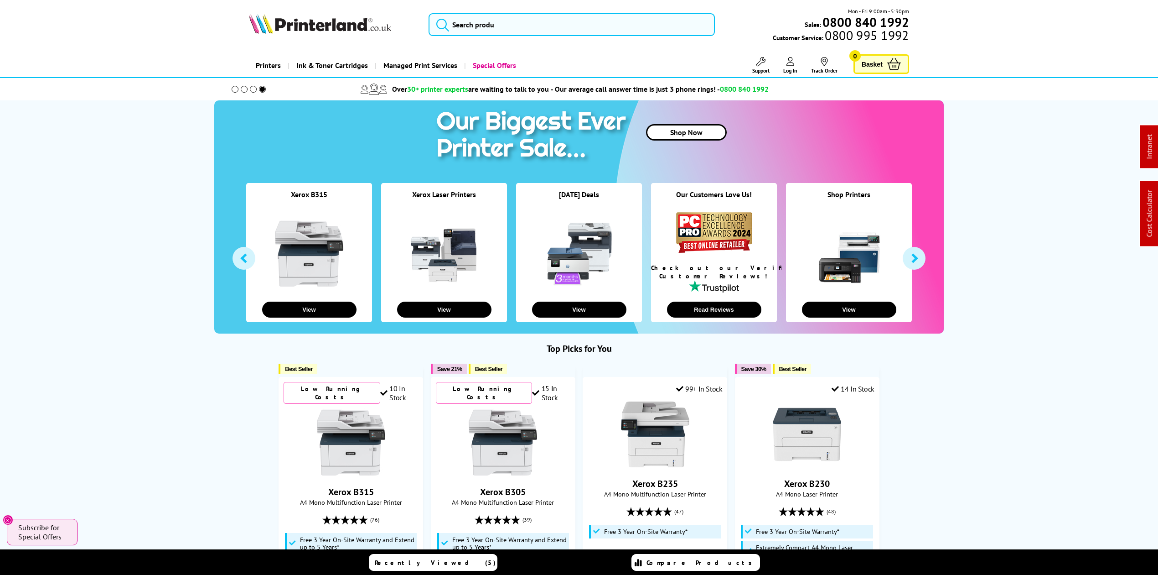
click at [351, 33] on img at bounding box center [320, 24] width 142 height 20
